Goal: Task Accomplishment & Management: Use online tool/utility

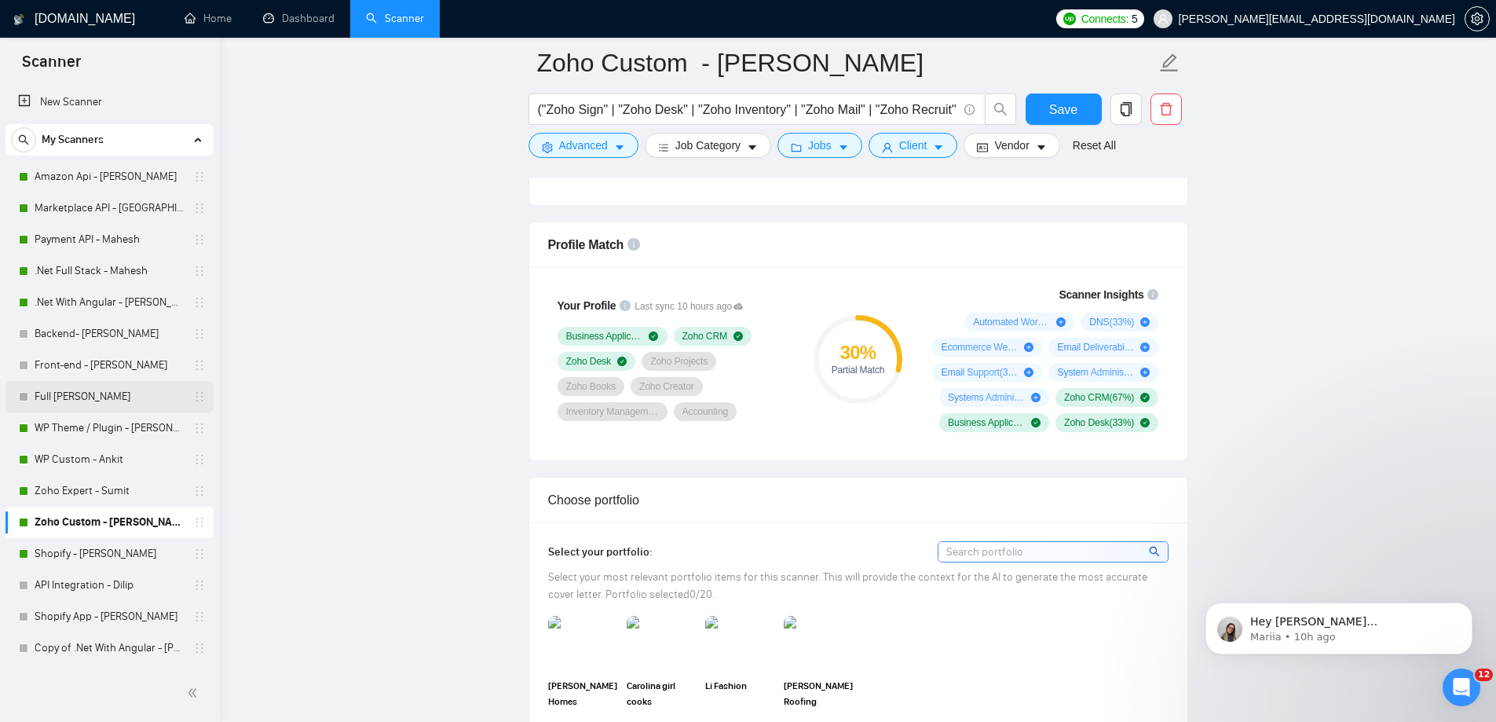
scroll to position [1178, 0]
click at [109, 499] on link "Zoho Expert - Sumit" at bounding box center [109, 490] width 149 height 31
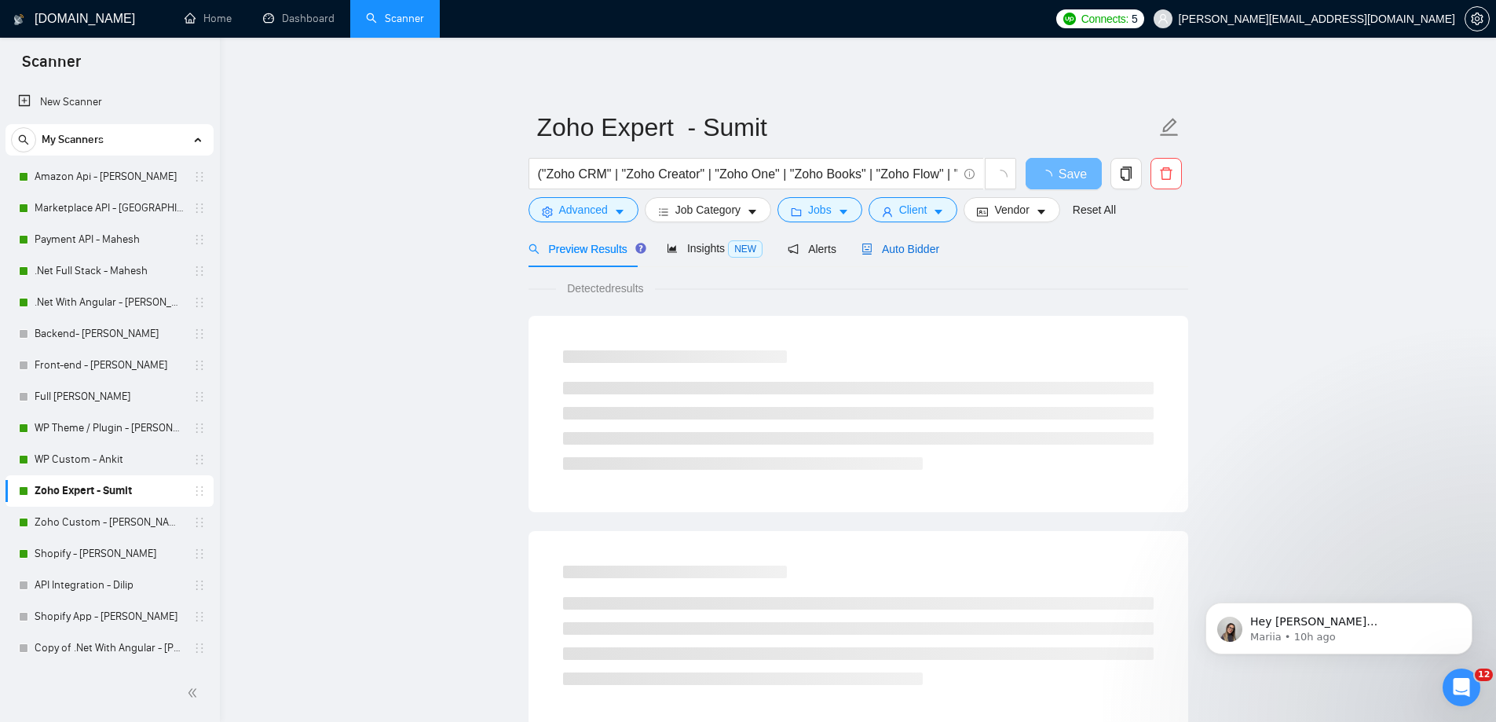
click at [914, 255] on span "Auto Bidder" at bounding box center [900, 249] width 78 height 13
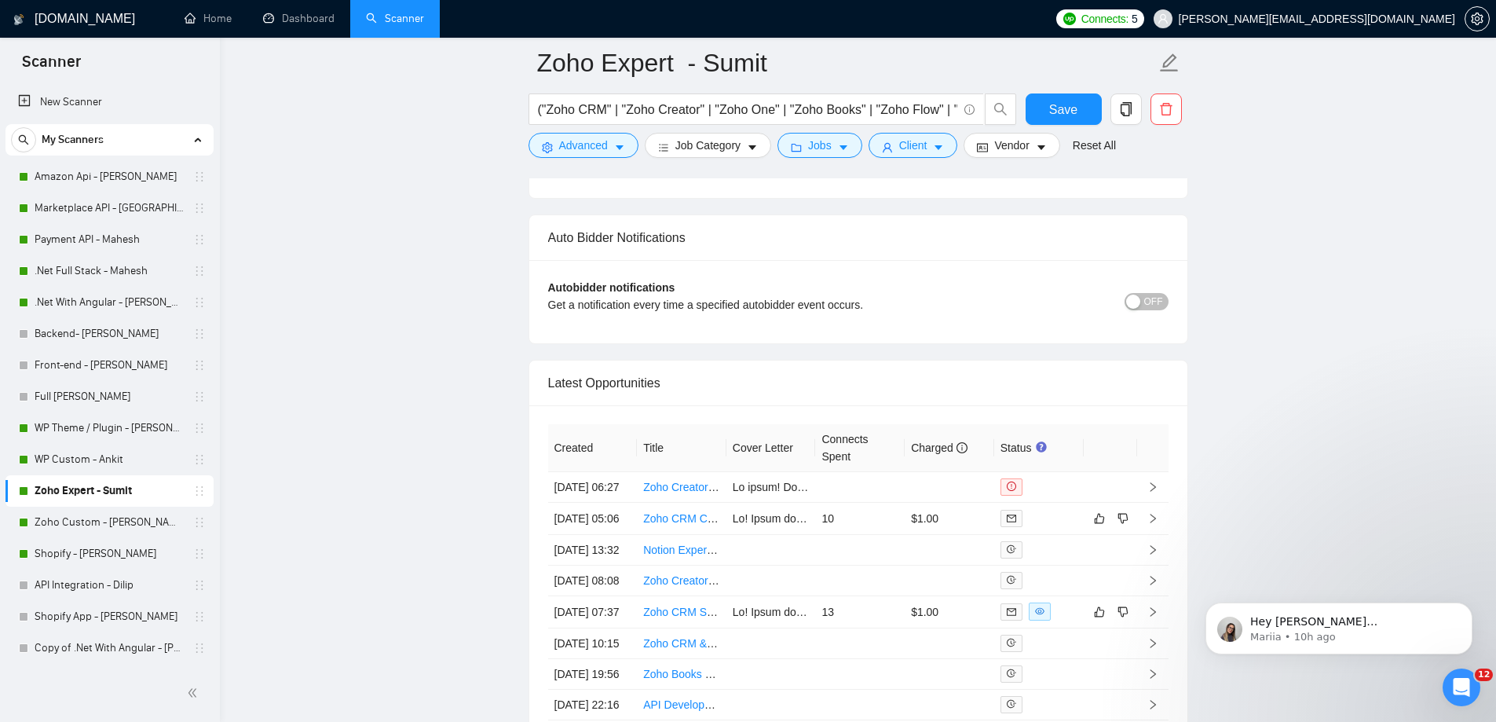
scroll to position [3848, 0]
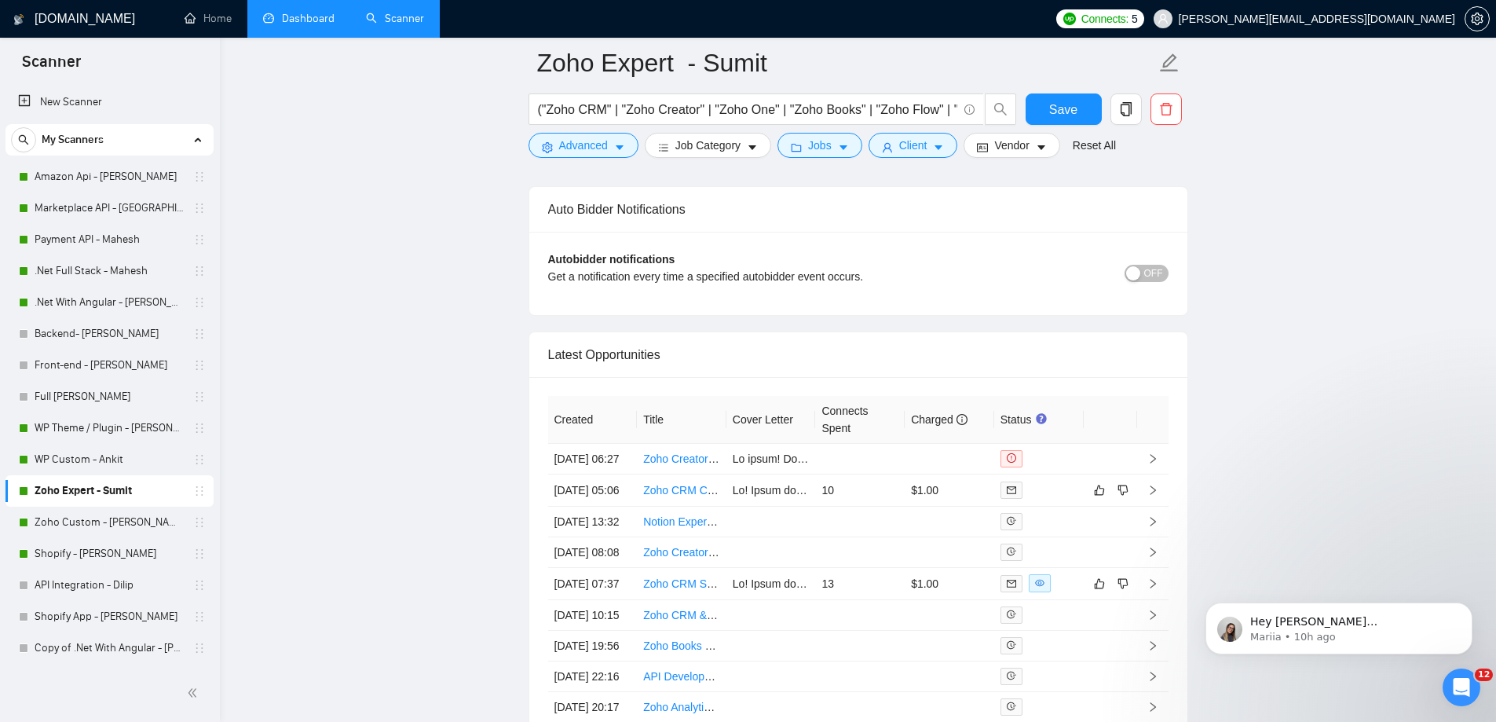
click at [309, 25] on link "Dashboard" at bounding box center [298, 18] width 71 height 13
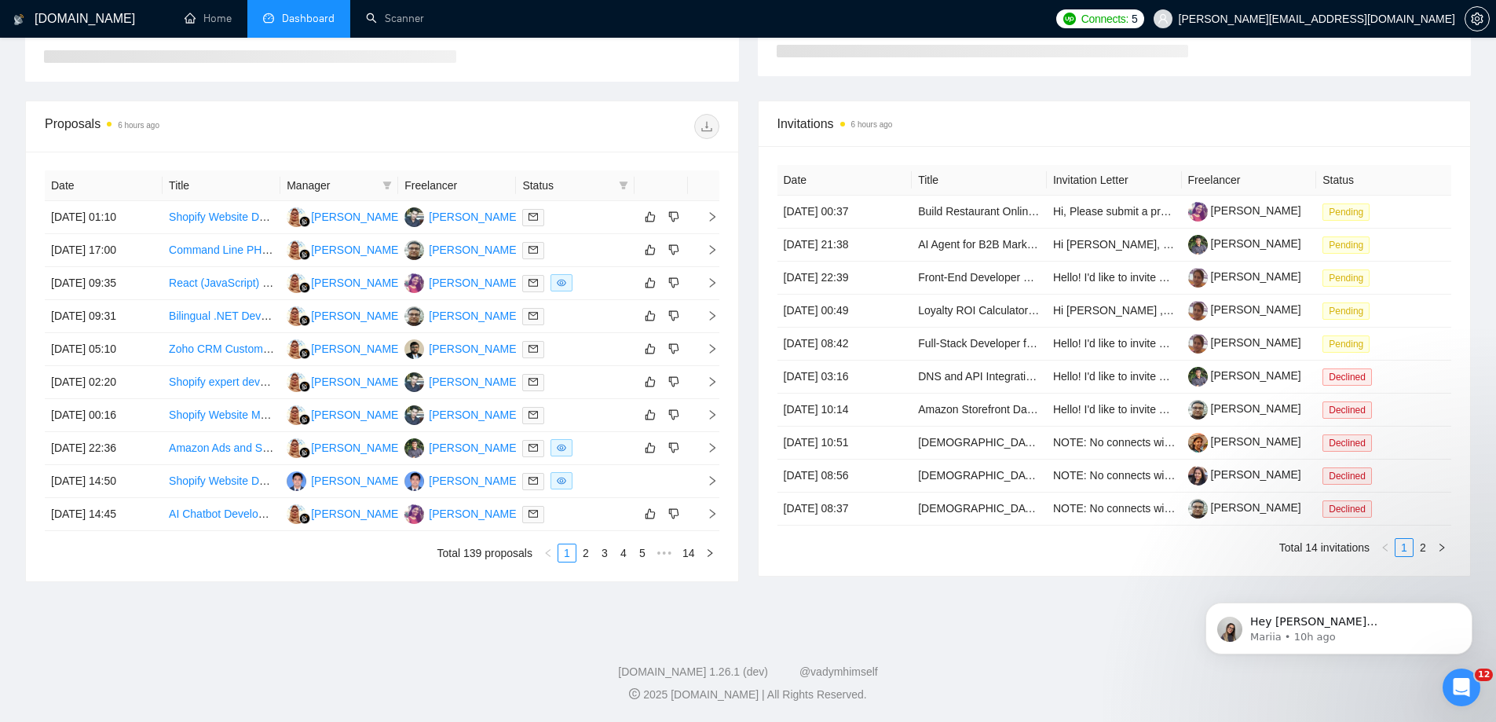
scroll to position [338, 0]
